Goal: Information Seeking & Learning: Find specific fact

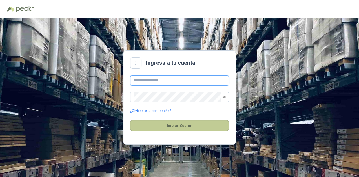
type input "**********"
click at [194, 125] on button "Iniciar Sesión" at bounding box center [179, 125] width 99 height 11
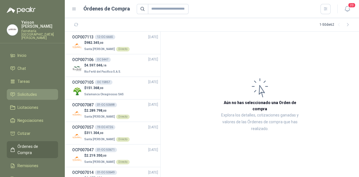
click at [28, 91] on span "Solicitudes" at bounding box center [26, 94] width 19 height 6
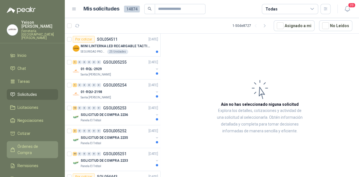
click at [36, 142] on link "Órdenes de Compra" at bounding box center [32, 149] width 51 height 17
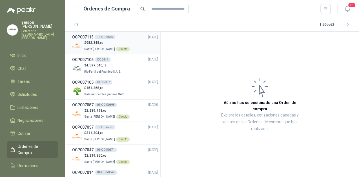
click at [128, 46] on div "$ 982.345 ,00 Santa [PERSON_NAME] Directo" at bounding box center [115, 46] width 86 height 12
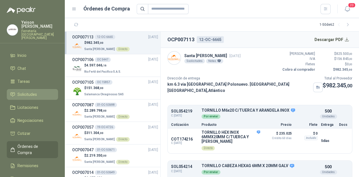
click at [29, 90] on link "Solicitudes" at bounding box center [32, 94] width 51 height 11
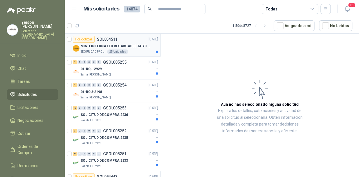
click at [128, 43] on div "MINI LINTERNA LED RECARGABLE TACTICA" at bounding box center [120, 46] width 78 height 7
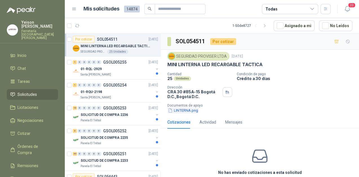
click at [184, 111] on button "LINTERNA.png" at bounding box center [183, 110] width 31 height 6
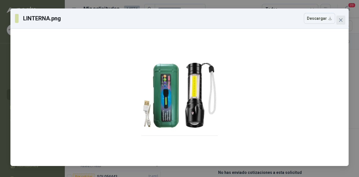
click at [337, 20] on span "Close" at bounding box center [340, 20] width 9 height 5
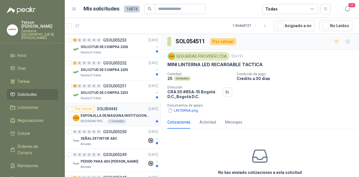
scroll to position [113, 0]
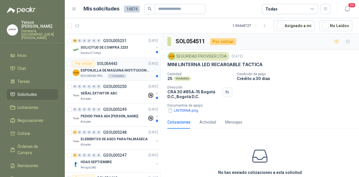
click at [127, 70] on p "ESPONJILLA DE MAQUINA INSTITUCIONAL-NEGRA X 12 UNIDADES" at bounding box center [116, 70] width 70 height 5
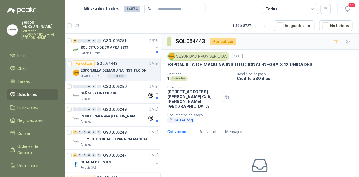
click at [176, 117] on button "SABRA.png" at bounding box center [181, 120] width 26 height 6
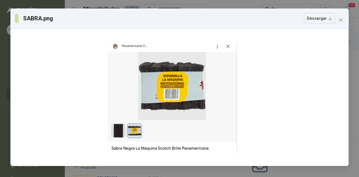
click at [343, 21] on icon "close" at bounding box center [341, 20] width 5 height 5
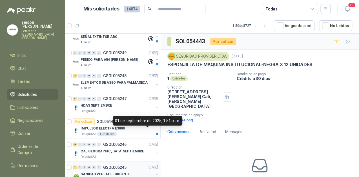
scroll to position [203, 0]
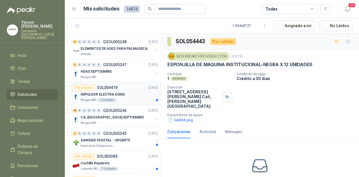
click at [128, 94] on div "IMPULSOR ELECTRA E3000" at bounding box center [120, 94] width 78 height 7
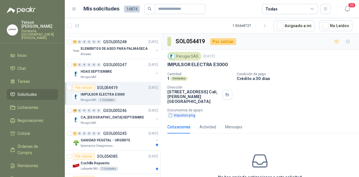
click at [182, 112] on button "Impulsor.png" at bounding box center [182, 115] width 28 height 6
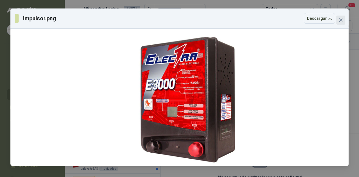
click at [340, 18] on icon "close" at bounding box center [341, 20] width 5 height 5
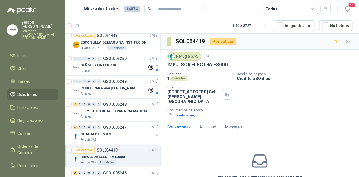
scroll to position [135, 0]
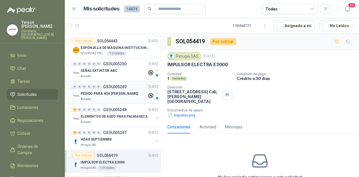
click at [115, 94] on p "PEDIDO PARA A54 [PERSON_NAME]" at bounding box center [110, 93] width 58 height 5
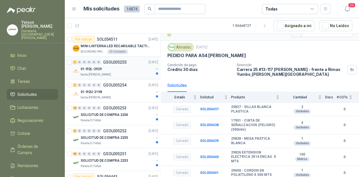
click at [121, 69] on div "01-RQL-2929" at bounding box center [117, 68] width 73 height 7
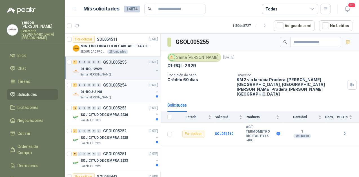
click at [123, 89] on div "01-RQU-2198" at bounding box center [117, 91] width 73 height 7
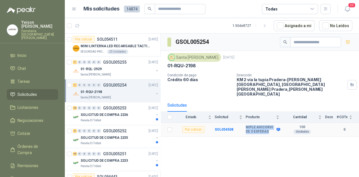
drag, startPoint x: 267, startPoint y: 120, endPoint x: 242, endPoint y: 117, distance: 25.6
click at [242, 122] on tr "Por cotizar SOL054508 NIPLE AVICORVI DE 3 ESFERAS 100 Unidades 0" at bounding box center [260, 129] width 199 height 14
copy tr "NIPLE AVICORVI DE 3 ESFERAS"
click at [105, 70] on div "01-RQL-2929" at bounding box center [117, 68] width 73 height 7
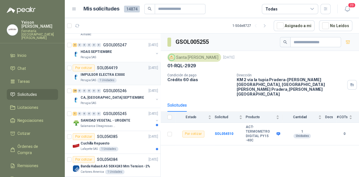
scroll to position [226, 0]
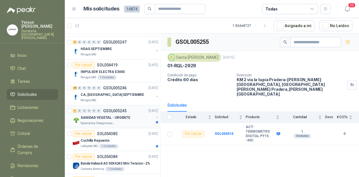
click at [100, 115] on p "SANIDAD VEGETAL - URGENTE" at bounding box center [106, 117] width 50 height 5
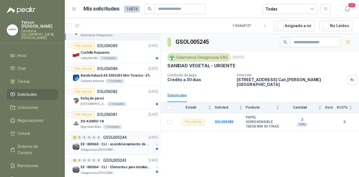
scroll to position [338, 0]
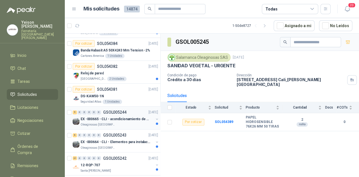
click at [120, 122] on div "Oleaginosas [GEOGRAPHIC_DATA][PERSON_NAME]" at bounding box center [117, 124] width 73 height 5
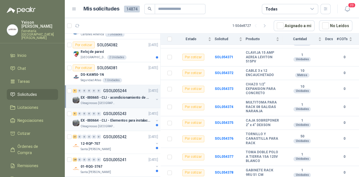
scroll to position [406, 0]
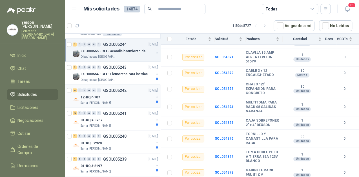
click at [118, 98] on div "12-RQP-707" at bounding box center [117, 96] width 73 height 7
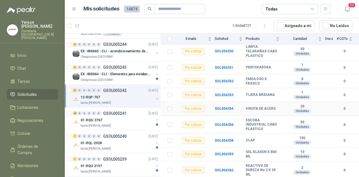
scroll to position [444, 0]
click at [117, 117] on div "01-RQG-3767" at bounding box center [117, 119] width 73 height 7
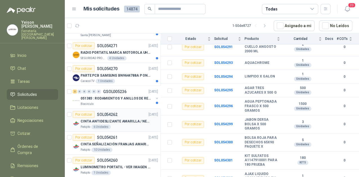
scroll to position [587, 0]
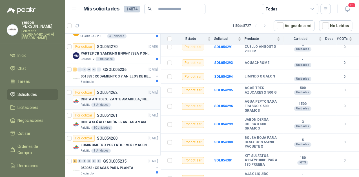
click at [126, 99] on p "CINTA ANTIDESLIZANTE AMARILLA / NEGRA" at bounding box center [116, 98] width 70 height 5
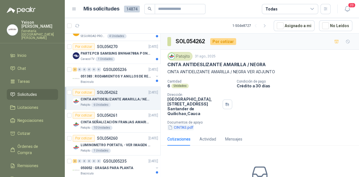
click at [176, 126] on button "CINTAS.pdf" at bounding box center [181, 127] width 27 height 6
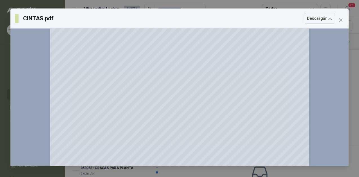
scroll to position [45, 0]
click at [346, 19] on div "CINTAS.pdf Descargar" at bounding box center [179, 18] width 338 height 20
click at [345, 20] on div "CINTAS.pdf Descargar 150 %" at bounding box center [179, 86] width 338 height 157
click at [341, 20] on icon "close" at bounding box center [340, 19] width 3 height 3
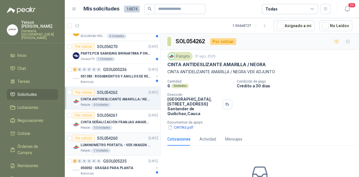
click at [120, 144] on p "LUMINOMETRO PORTATIL - VER IMAGEN ADJUNTA" at bounding box center [116, 144] width 70 height 5
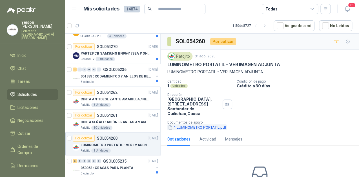
click at [187, 127] on button "1 LUMINOMETRO PORTATIL.pdf" at bounding box center [198, 127] width 60 height 6
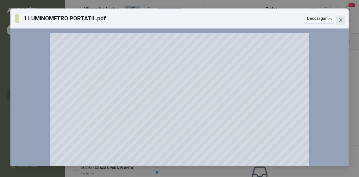
click at [343, 19] on span "Close" at bounding box center [340, 20] width 9 height 5
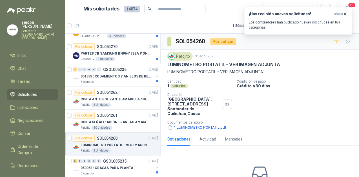
click at [280, 63] on div "LUMINOMETRO PORTATIL - VER IMAGEN ADJUNTA" at bounding box center [260, 64] width 185 height 6
drag, startPoint x: 225, startPoint y: 64, endPoint x: 168, endPoint y: 65, distance: 56.7
click at [168, 65] on p "LUMINOMETRO PORTATIL - VER IMAGEN ADJUNTA" at bounding box center [224, 64] width 113 height 6
copy p "LUMINOMETRO PORTATIL"
